Goal: Task Accomplishment & Management: Use online tool/utility

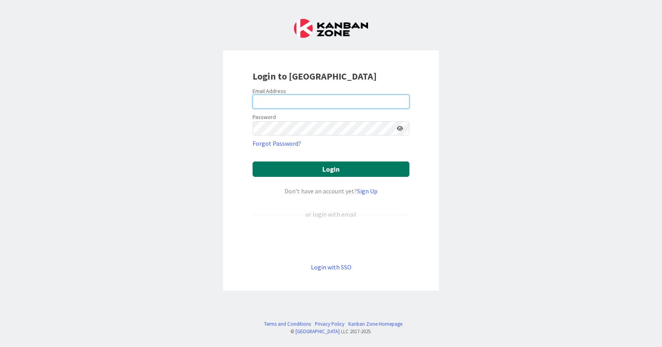
type input "[EMAIL_ADDRESS][DOMAIN_NAME]"
click at [336, 169] on button "Login" at bounding box center [331, 169] width 157 height 15
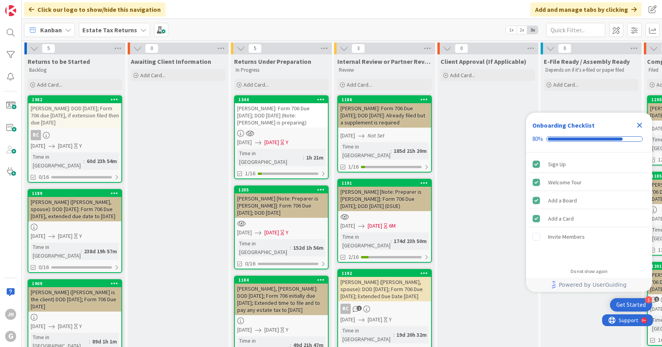
click at [128, 31] on b "Estate Tax Returns" at bounding box center [109, 30] width 55 height 8
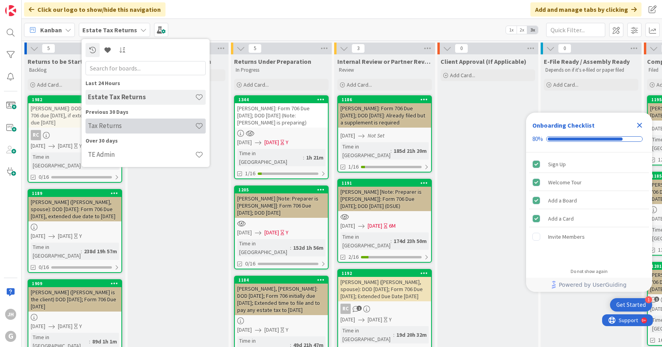
click at [119, 126] on h4 "Tax Returns" at bounding box center [141, 126] width 107 height 8
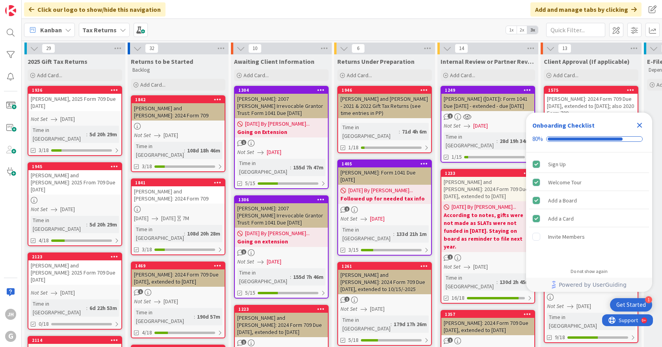
click at [639, 123] on icon "Close Checklist" at bounding box center [639, 125] width 9 height 9
